Goal: Obtain resource: Download file/media

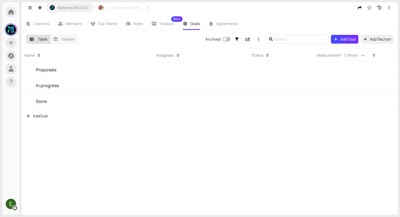
click at [70, 11] on button "Xerberus DAO LLC" at bounding box center [69, 7] width 44 height 9
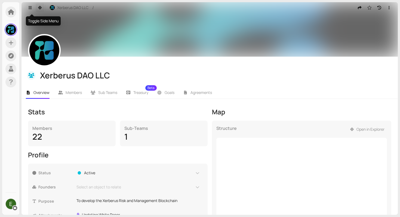
click at [39, 7] on icon "button" at bounding box center [40, 8] width 4 height 4
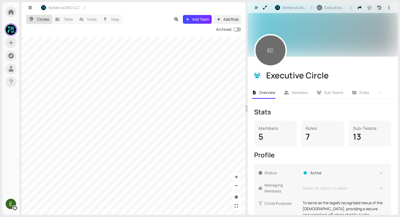
scroll to position [155, 0]
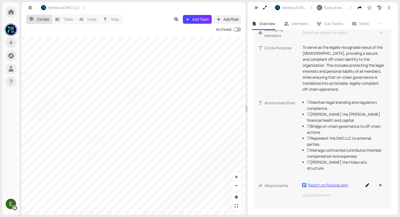
click at [314, 185] on div "Report on Purpose and Accountabilities" at bounding box center [329, 185] width 42 height 6
